Goal: Download file/media

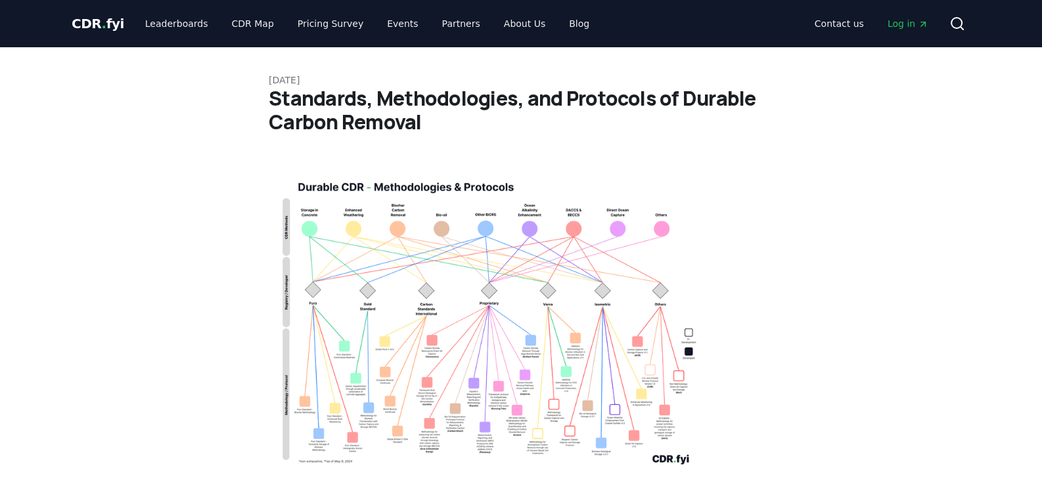
scroll to position [131, 0]
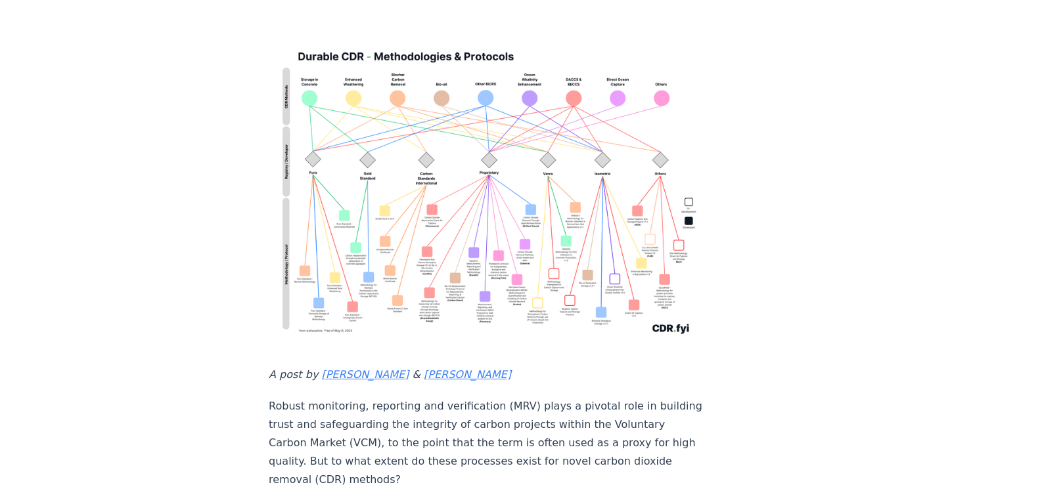
click at [515, 237] on img at bounding box center [486, 190] width 435 height 310
click at [322, 265] on img at bounding box center [486, 190] width 435 height 310
click at [292, 222] on img at bounding box center [486, 190] width 435 height 310
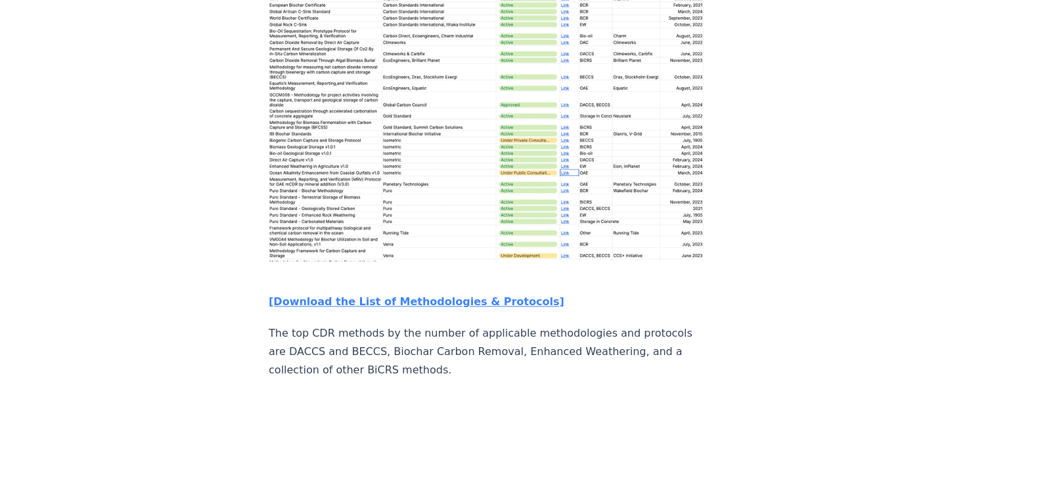
scroll to position [1970, 0]
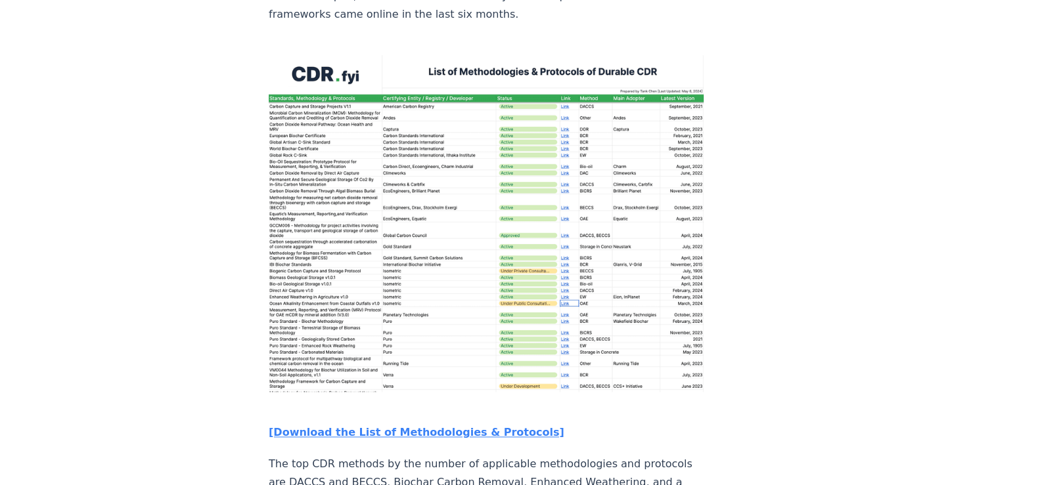
click at [379, 141] on img at bounding box center [486, 223] width 435 height 337
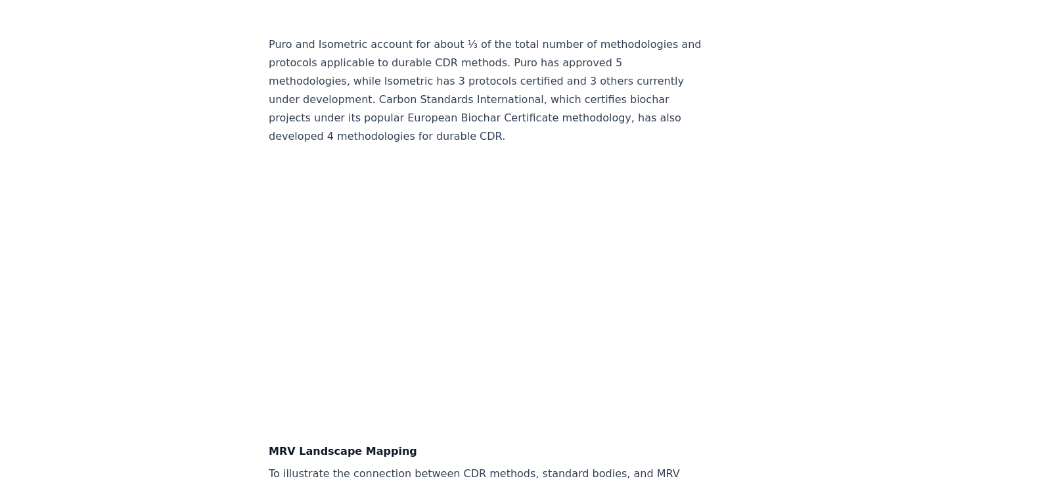
scroll to position [3349, 0]
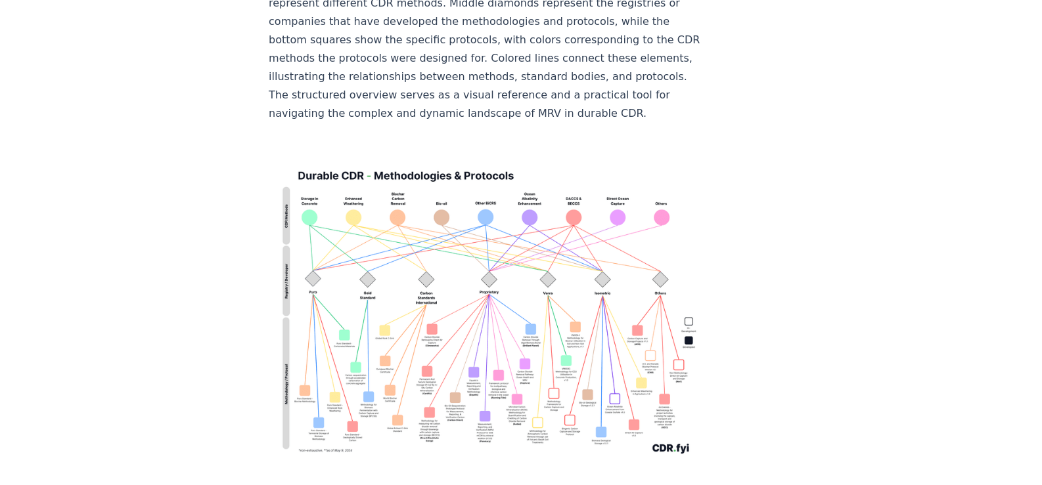
click at [548, 187] on img at bounding box center [486, 309] width 435 height 310
